Goal: Transaction & Acquisition: Subscribe to service/newsletter

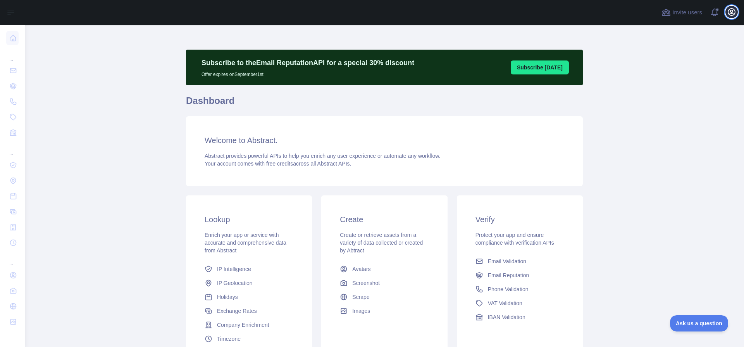
click at [732, 12] on icon "button" at bounding box center [731, 11] width 9 height 9
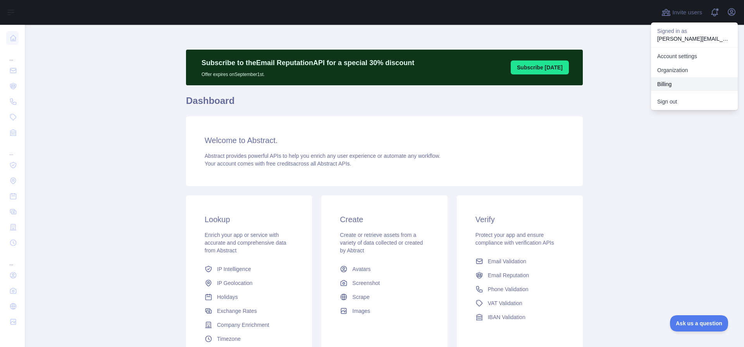
click at [670, 83] on button "Billing" at bounding box center [694, 84] width 87 height 14
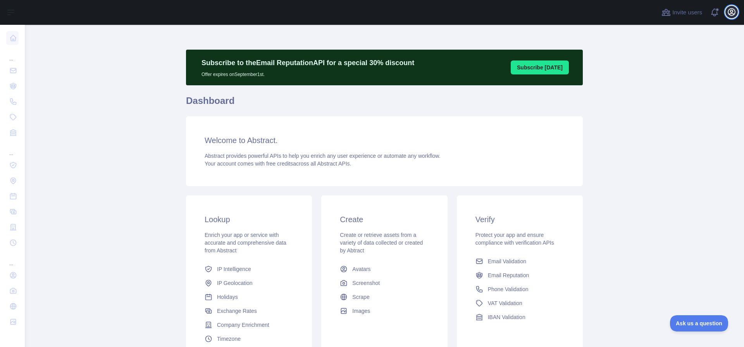
click at [735, 15] on icon "button" at bounding box center [731, 11] width 9 height 9
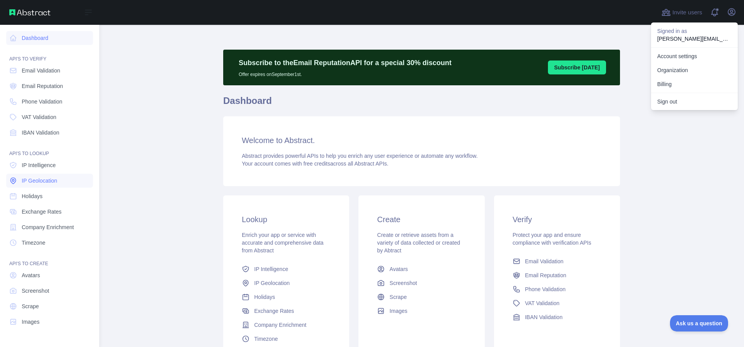
click at [46, 180] on span "IP Geolocation" at bounding box center [40, 181] width 36 height 8
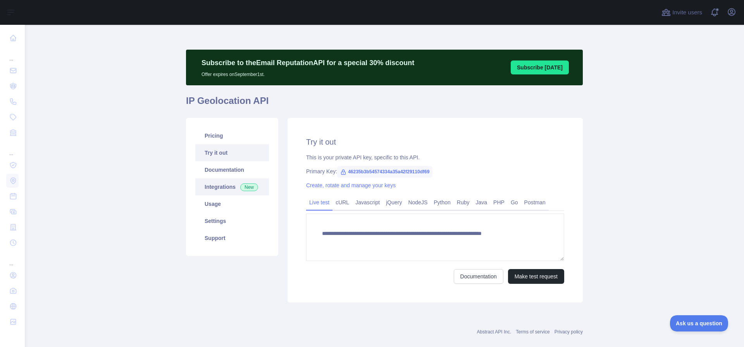
type textarea "**********"
click at [217, 205] on link "Usage" at bounding box center [232, 203] width 74 height 17
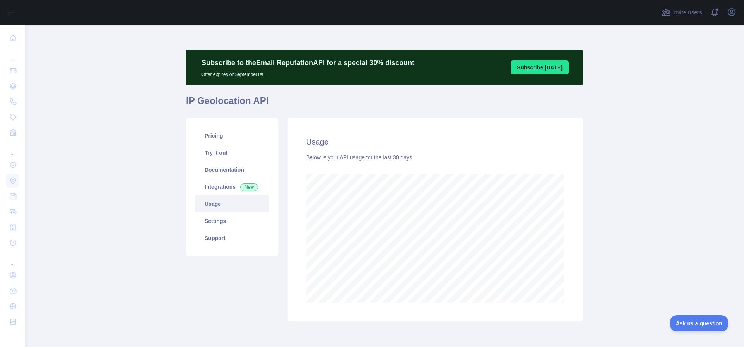
scroll to position [322, 713]
click at [222, 168] on link "Documentation" at bounding box center [232, 169] width 74 height 17
click at [225, 188] on link "Integrations New" at bounding box center [232, 186] width 74 height 17
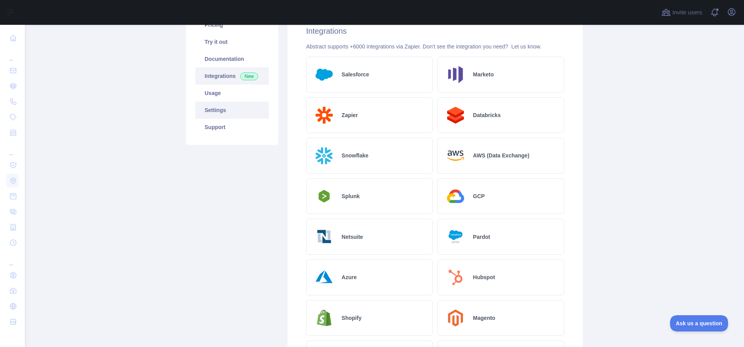
scroll to position [109, 0]
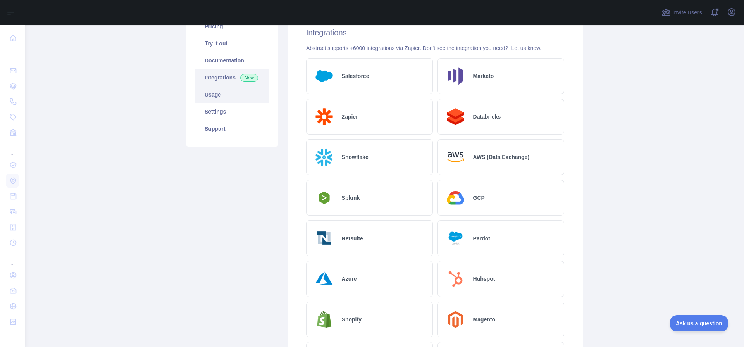
click at [230, 96] on link "Usage" at bounding box center [232, 94] width 74 height 17
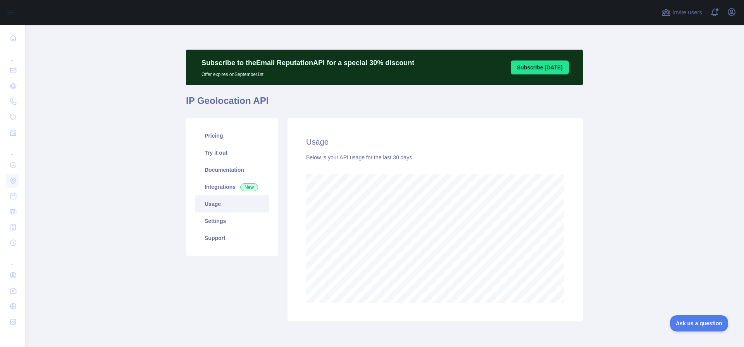
scroll to position [322, 713]
click at [238, 218] on link "Settings" at bounding box center [232, 220] width 74 height 17
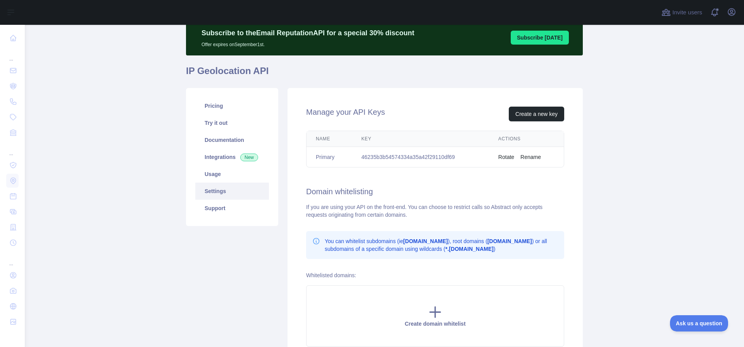
scroll to position [66, 0]
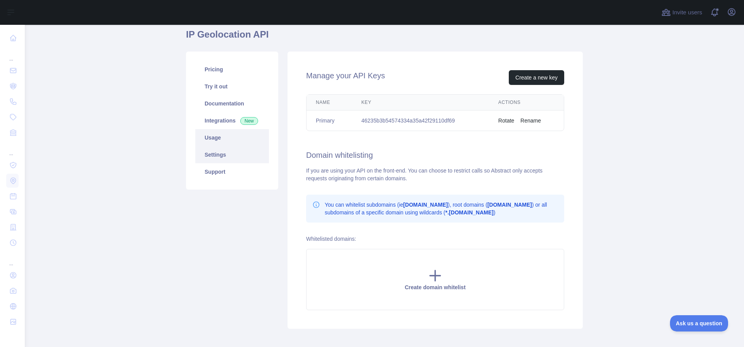
click at [233, 136] on link "Usage" at bounding box center [232, 137] width 74 height 17
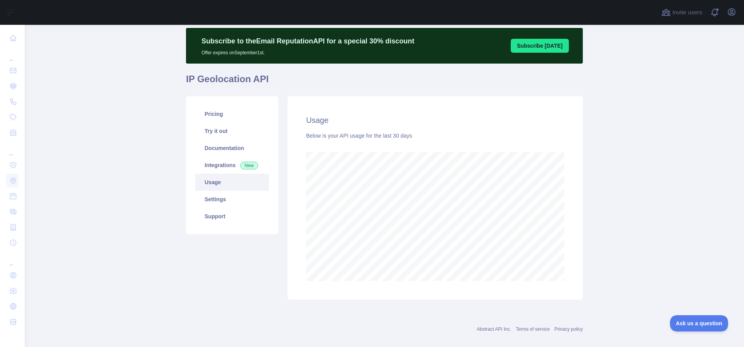
scroll to position [16, 0]
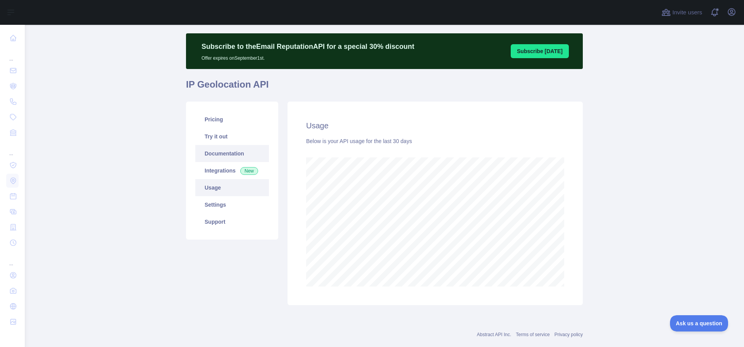
click at [223, 148] on link "Documentation" at bounding box center [232, 153] width 74 height 17
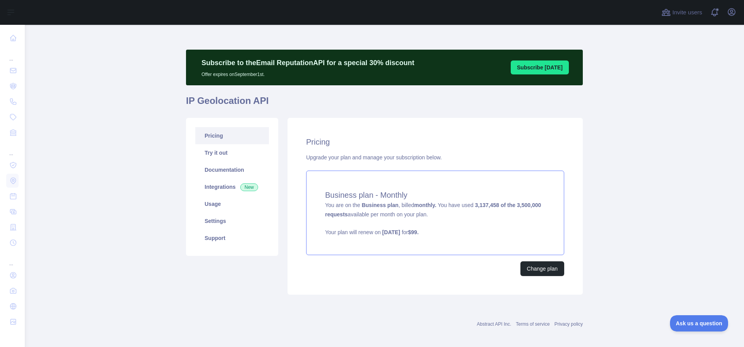
scroll to position [5, 0]
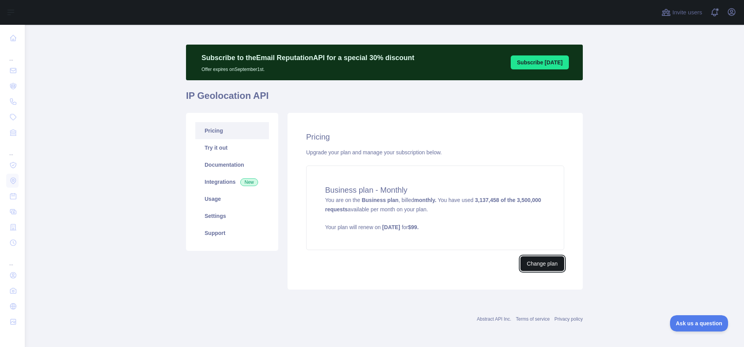
click at [526, 263] on button "Change plan" at bounding box center [542, 263] width 44 height 15
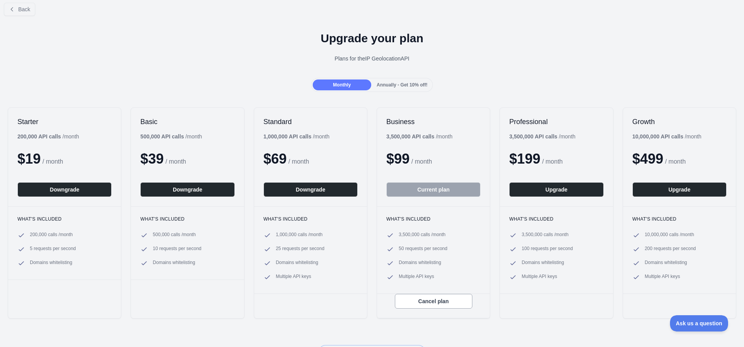
scroll to position [13, 0]
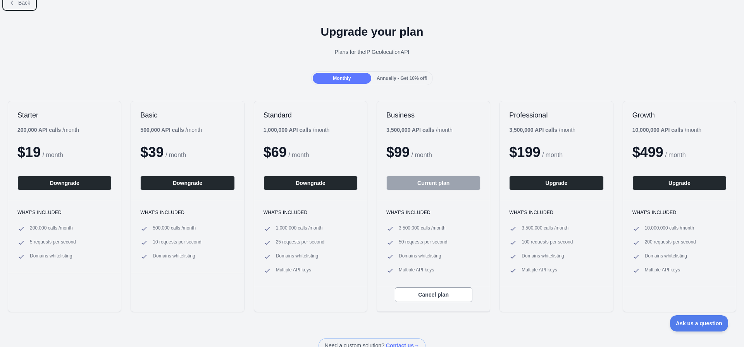
click at [10, 4] on icon at bounding box center [12, 3] width 6 height 6
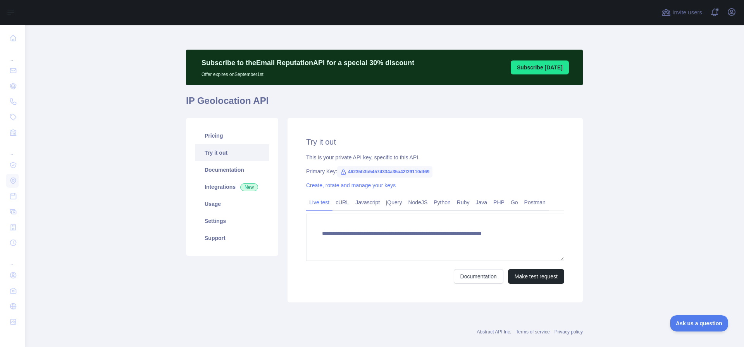
type textarea "**********"
click at [233, 133] on link "Pricing" at bounding box center [232, 135] width 74 height 17
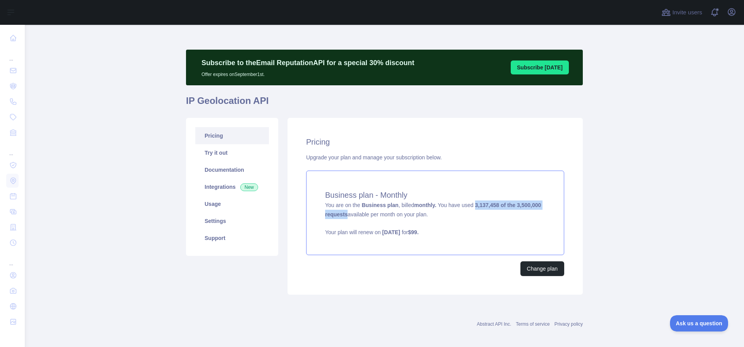
drag, startPoint x: 478, startPoint y: 205, endPoint x: 374, endPoint y: 215, distance: 104.3
click at [374, 215] on strong "3,137,458 of the 3,500,000 requests" at bounding box center [433, 209] width 216 height 15
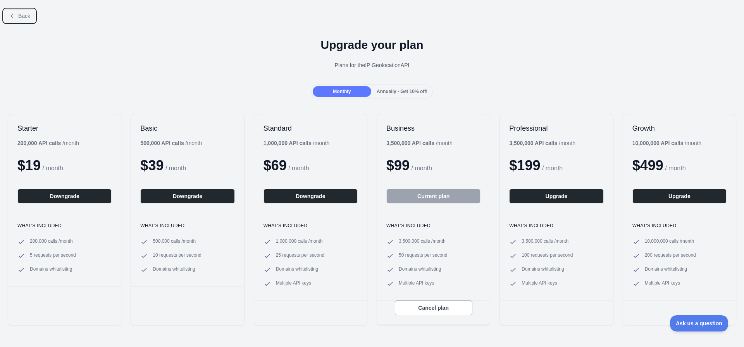
click at [31, 17] on button "Back" at bounding box center [19, 15] width 31 height 13
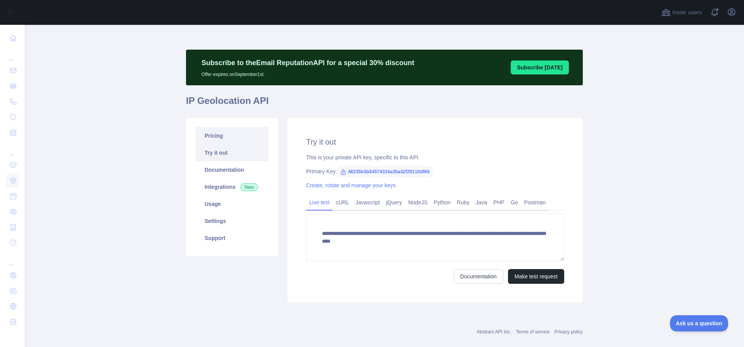
click at [223, 141] on link "Pricing" at bounding box center [232, 135] width 74 height 17
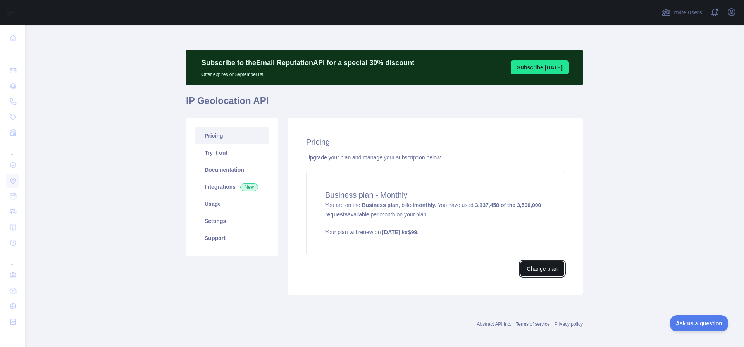
click at [536, 269] on button "Change plan" at bounding box center [542, 268] width 44 height 15
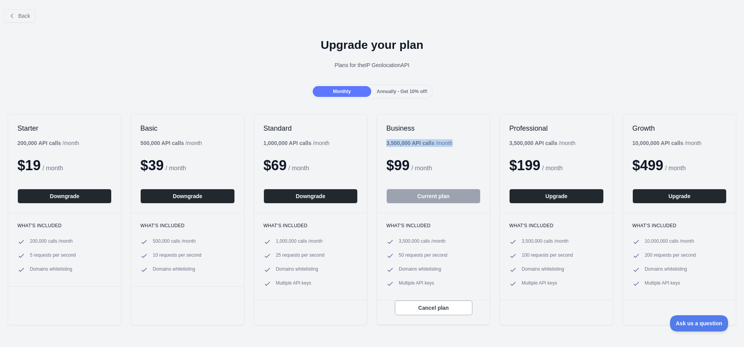
drag, startPoint x: 390, startPoint y: 142, endPoint x: 538, endPoint y: 148, distance: 148.8
click at [462, 145] on div "Business 3,500,000 API calls / month $ 99 / month Current plan" at bounding box center [433, 163] width 113 height 98
drag, startPoint x: 625, startPoint y: 142, endPoint x: 545, endPoint y: 191, distance: 93.7
click at [627, 144] on div "Growth 10,000,000 API calls / month $ 499 / month Upgrade" at bounding box center [679, 163] width 113 height 98
